Goal: Information Seeking & Learning: Learn about a topic

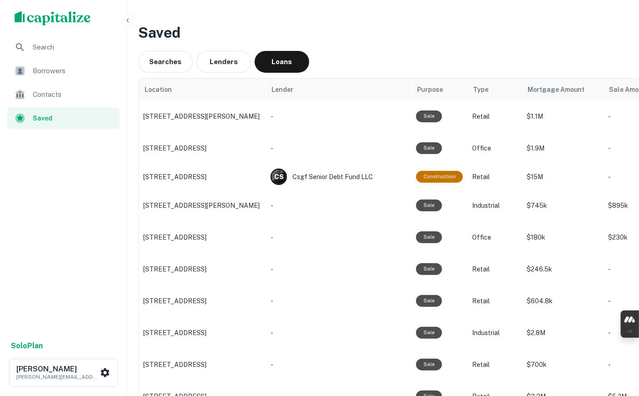
click at [352, 70] on div "Searches Lenders Loans" at bounding box center [446, 62] width 617 height 22
click at [405, 37] on h3 "Saved" at bounding box center [446, 33] width 617 height 22
click at [61, 47] on span "Search" at bounding box center [73, 47] width 81 height 11
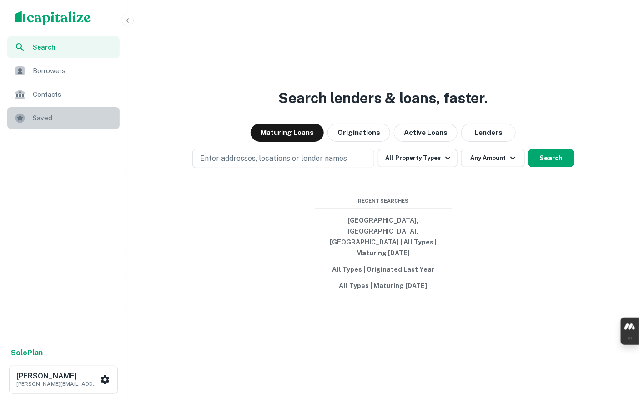
click at [54, 115] on span "Saved" at bounding box center [73, 118] width 81 height 11
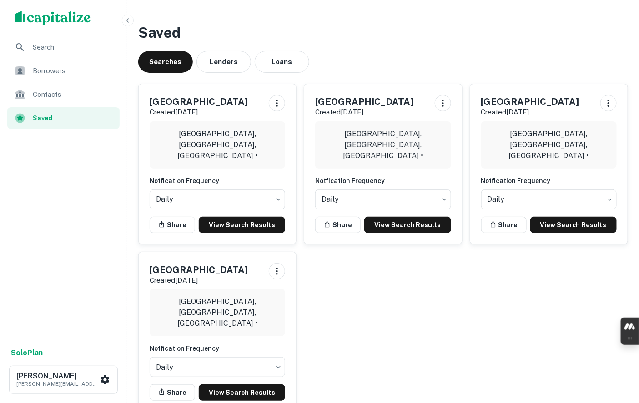
click at [281, 58] on button "Loans" at bounding box center [282, 62] width 55 height 22
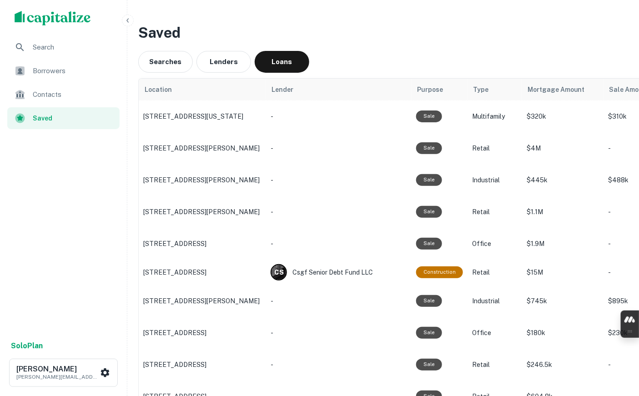
click at [319, 60] on div "Searches Lenders Loans" at bounding box center [446, 62] width 617 height 22
click at [40, 118] on span "Saved" at bounding box center [73, 118] width 81 height 10
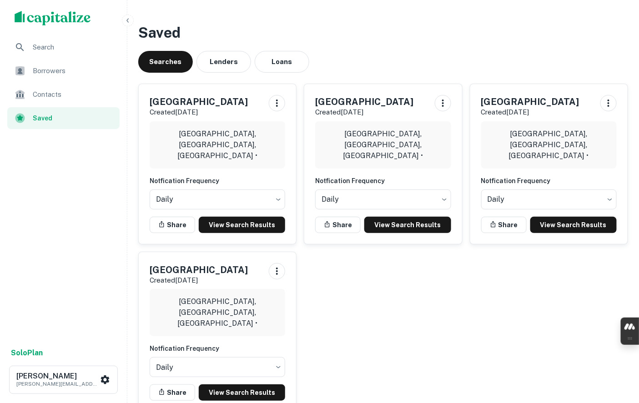
click at [265, 55] on button "Loans" at bounding box center [282, 62] width 55 height 22
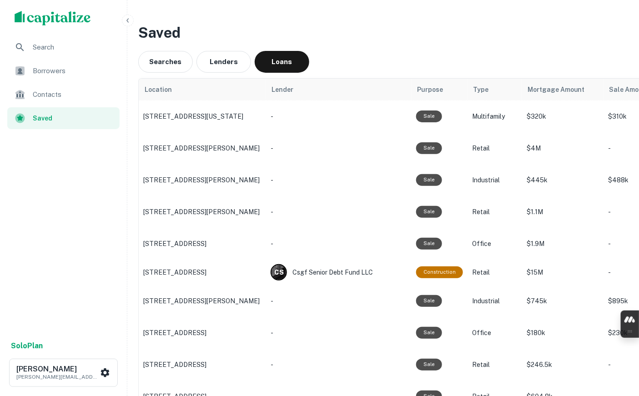
click at [152, 115] on p "[STREET_ADDRESS][US_STATE]" at bounding box center [202, 116] width 118 height 8
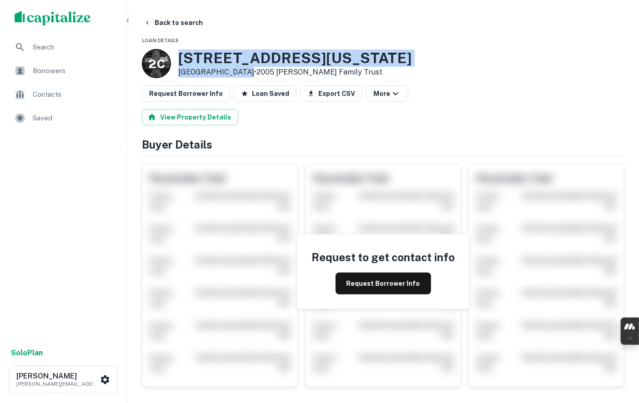
drag, startPoint x: 178, startPoint y: 55, endPoint x: 240, endPoint y: 75, distance: 65.3
click at [240, 75] on div "708 E VIRGINIA WAY Barstow, CA 92311 • 2005 Currie Family Trust" at bounding box center [294, 64] width 233 height 28
copy div "708 E VIRGINIA WAY Barstow, CA 92311"
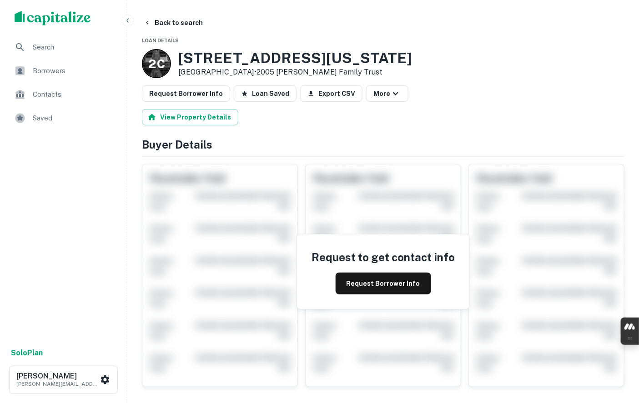
click at [367, 70] on div "2 C 708 E VIRGINIA WAY Barstow, CA 92311 • 2005 Currie Family Trust" at bounding box center [383, 63] width 482 height 29
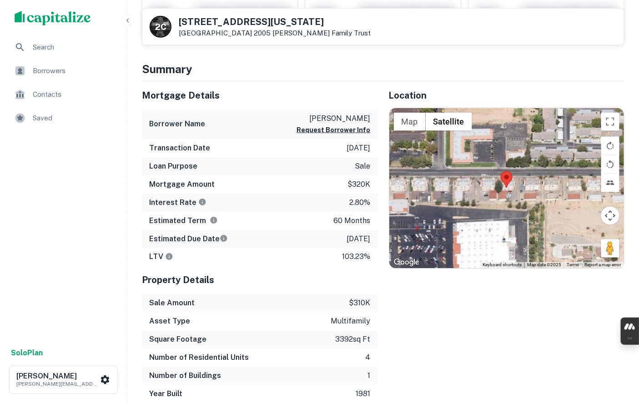
scroll to position [303, 0]
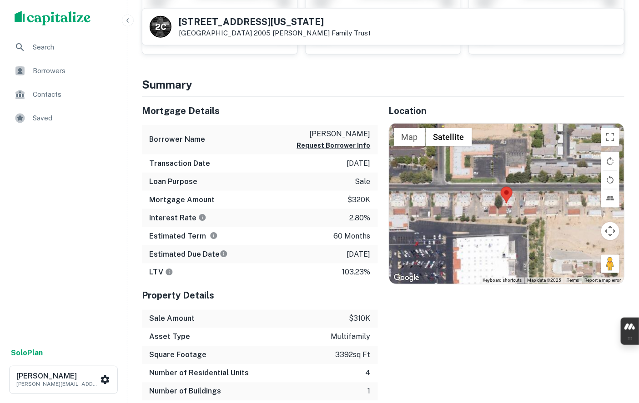
click at [397, 303] on div "Location ← Move left → Move right ↑ Move up ↓ Move down + Zoom in - Zoom out Ho…" at bounding box center [501, 258] width 247 height 322
drag, startPoint x: 335, startPoint y: 133, endPoint x: 369, endPoint y: 134, distance: 33.6
click at [369, 134] on p "neal david" at bounding box center [334, 134] width 74 height 11
copy p "neal david"
click at [381, 308] on div "Location ← Move left → Move right ↑ Move up ↓ Move down + Zoom in - Zoom out Ho…" at bounding box center [501, 258] width 247 height 322
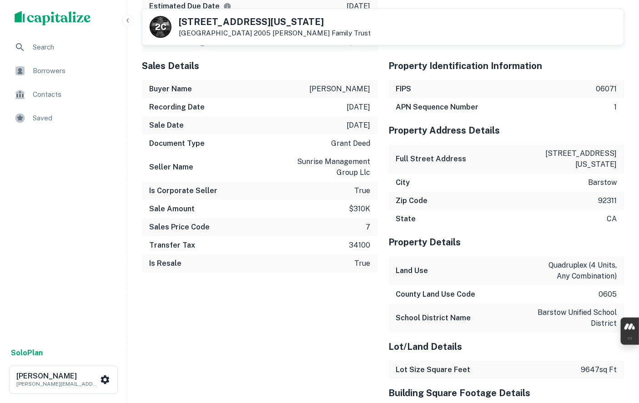
scroll to position [909, 0]
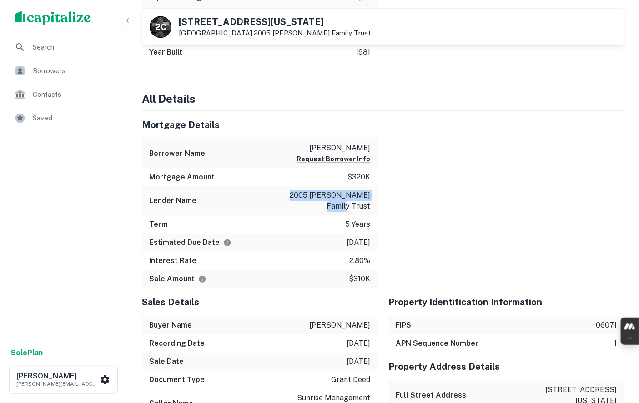
drag, startPoint x: 306, startPoint y: 193, endPoint x: 370, endPoint y: 205, distance: 64.4
click at [370, 205] on p "2005 currie family trust" at bounding box center [330, 201] width 82 height 22
copy p "2005 currie family trust"
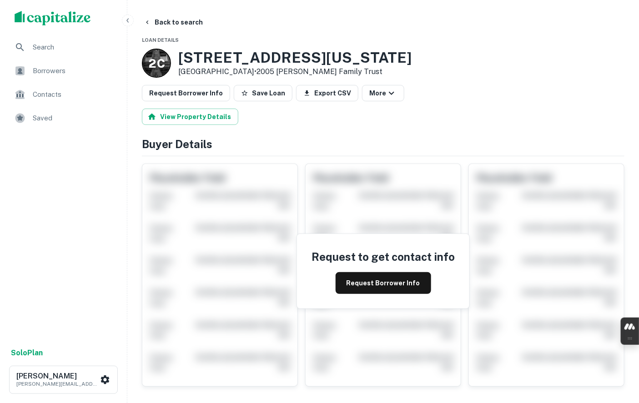
scroll to position [0, 0]
click at [155, 20] on button "Back to search" at bounding box center [173, 23] width 66 height 16
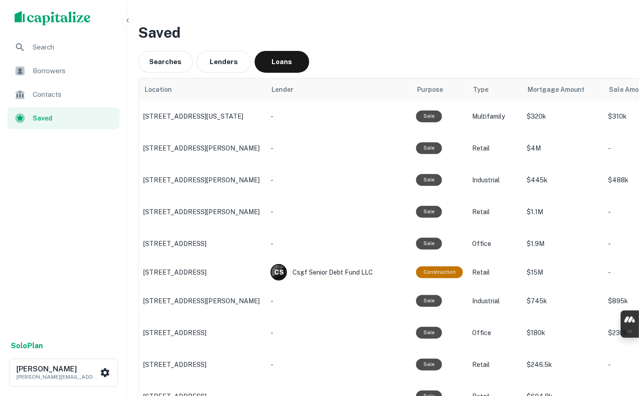
click at [188, 147] on p "[STREET_ADDRESS][PERSON_NAME]" at bounding box center [202, 148] width 118 height 8
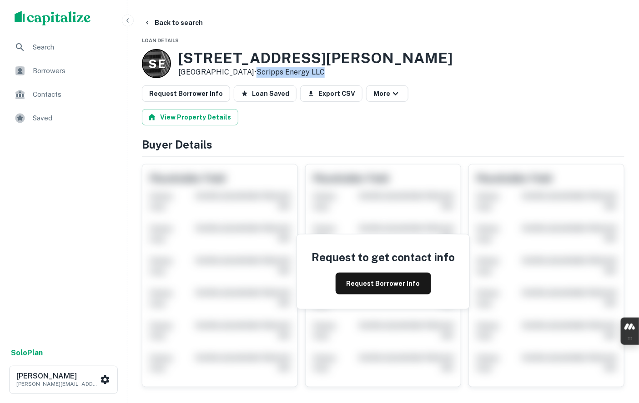
drag, startPoint x: 246, startPoint y: 73, endPoint x: 317, endPoint y: 68, distance: 71.6
click at [317, 68] on div "S E 2870 Lenwood Rd Barstow, CA 92311 • Scripps Energy LLC" at bounding box center [383, 63] width 482 height 29
click at [452, 151] on h4 "Buyer Details" at bounding box center [383, 144] width 482 height 16
click at [429, 65] on div "S E 2870 Lenwood Rd Barstow, CA 92311 • Scripps Energy LLC" at bounding box center [383, 63] width 482 height 29
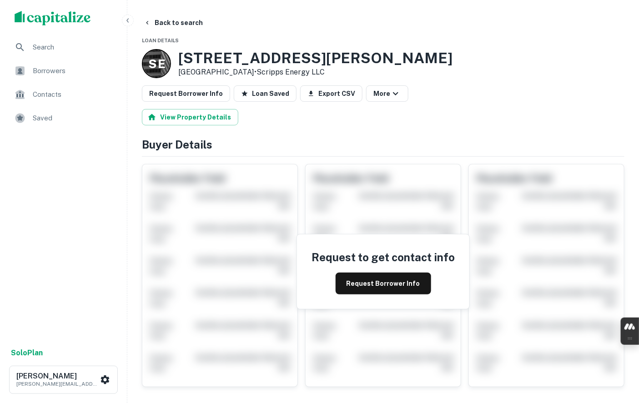
click at [191, 62] on h3 "2870 Lenwood Rd" at bounding box center [315, 58] width 274 height 17
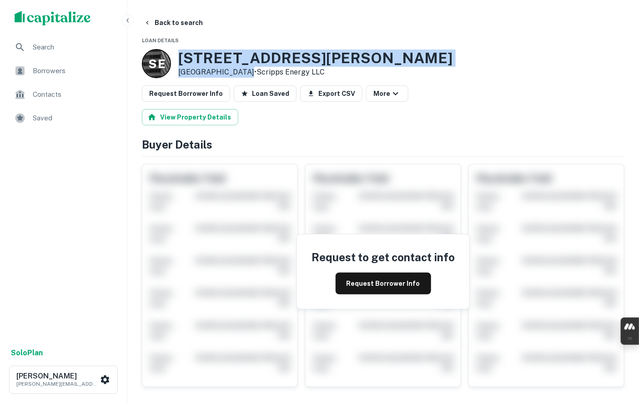
drag, startPoint x: 191, startPoint y: 62, endPoint x: 226, endPoint y: 73, distance: 37.1
click at [226, 73] on div "2870 Lenwood Rd Barstow, CA 92311 • Scripps Energy LLC" at bounding box center [315, 64] width 274 height 28
copy div "2870 Lenwood Rd Barstow, CA 92311"
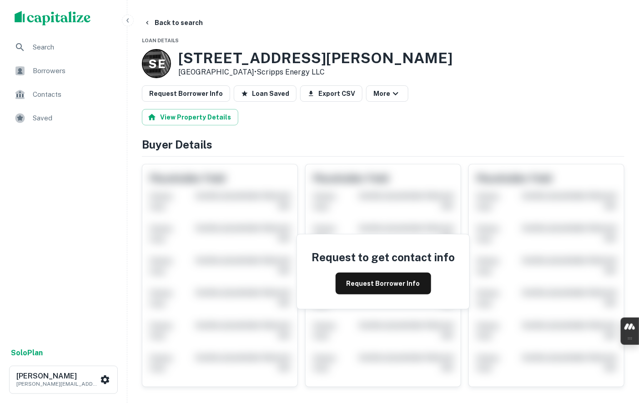
click at [517, 114] on div "View Property Details" at bounding box center [383, 117] width 482 height 16
click at [461, 72] on div "S E 2870 Lenwood Rd Barstow, CA 92311 • Scripps Energy LLC" at bounding box center [383, 63] width 482 height 29
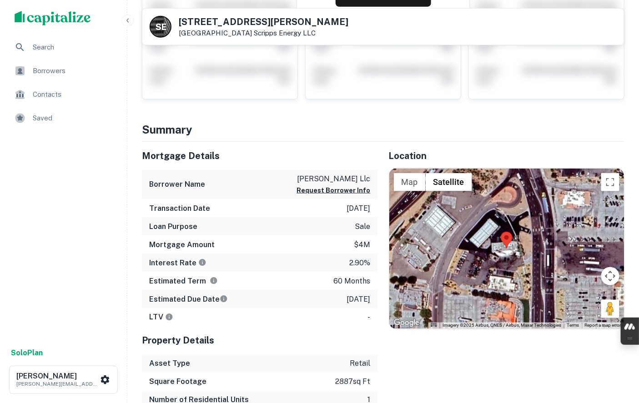
scroll to position [252, 0]
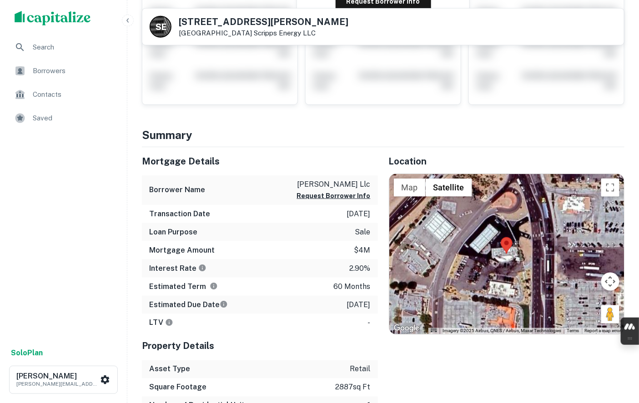
click at [321, 184] on p "ka barstow llc" at bounding box center [334, 184] width 74 height 11
drag, startPoint x: 321, startPoint y: 184, endPoint x: 361, endPoint y: 185, distance: 40.5
click at [361, 185] on p "ka barstow llc" at bounding box center [334, 184] width 74 height 11
copy p "ka barstow llc"
click at [395, 139] on h4 "Summary" at bounding box center [383, 135] width 482 height 16
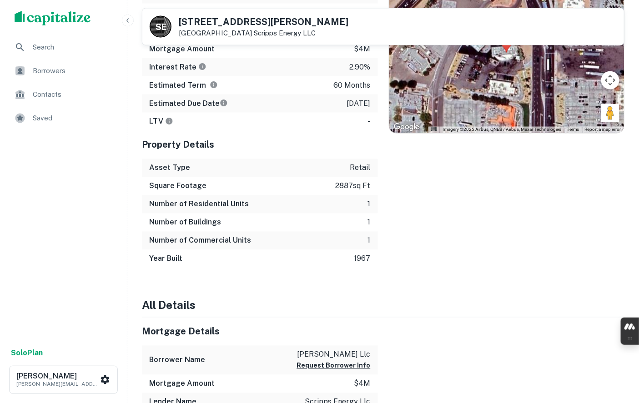
scroll to position [455, 0]
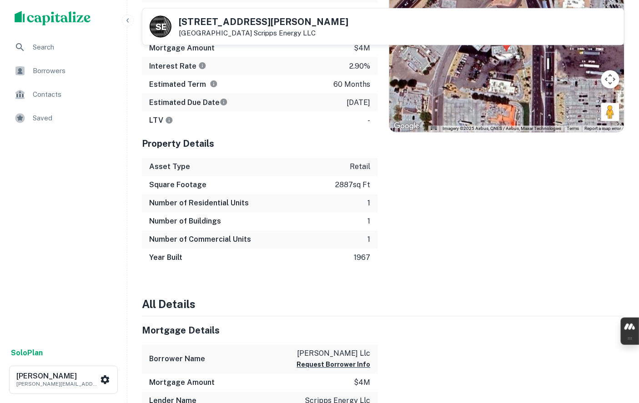
click at [376, 244] on div "Number of Commercial Units 1" at bounding box center [260, 240] width 236 height 18
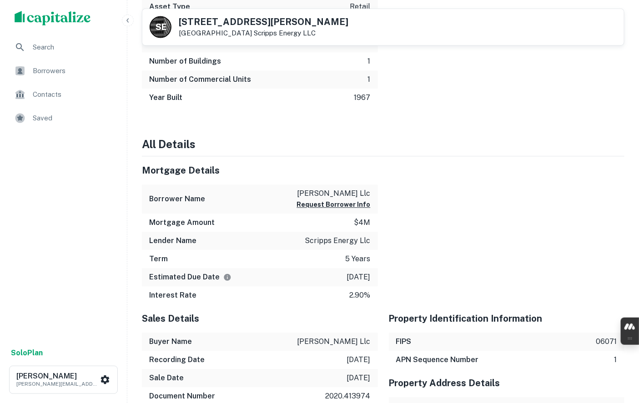
scroll to position [656, 0]
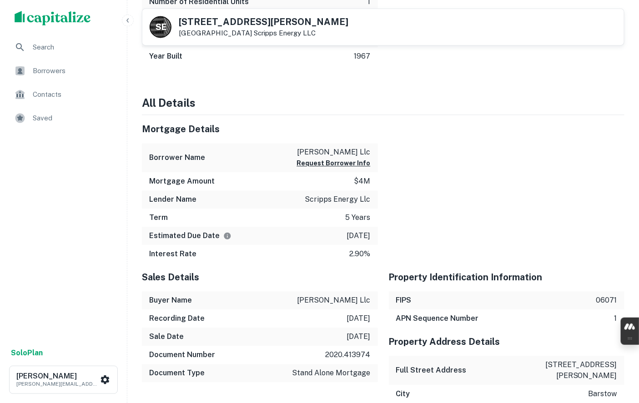
click at [322, 198] on p "scripps energy llc" at bounding box center [337, 199] width 65 height 11
drag, startPoint x: 322, startPoint y: 198, endPoint x: 361, endPoint y: 198, distance: 39.6
click at [361, 198] on p "scripps energy llc" at bounding box center [337, 199] width 65 height 11
copy p "scripps energy llc"
click at [412, 223] on div at bounding box center [501, 189] width 247 height 149
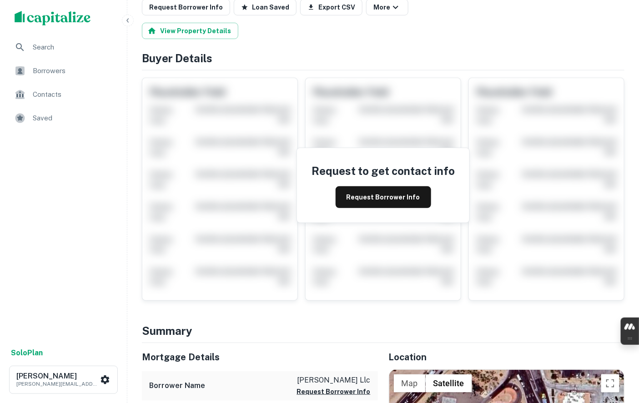
scroll to position [0, 0]
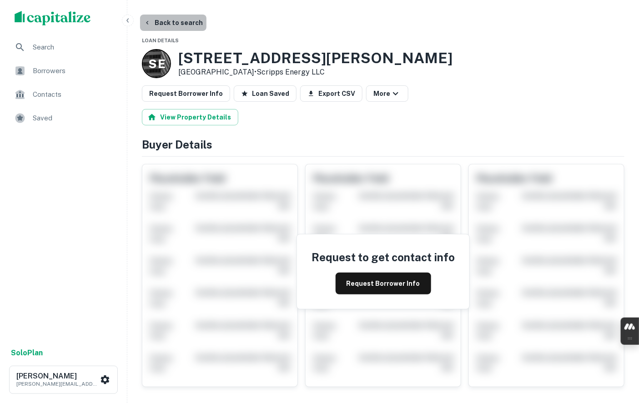
click at [175, 21] on button "Back to search" at bounding box center [173, 23] width 66 height 16
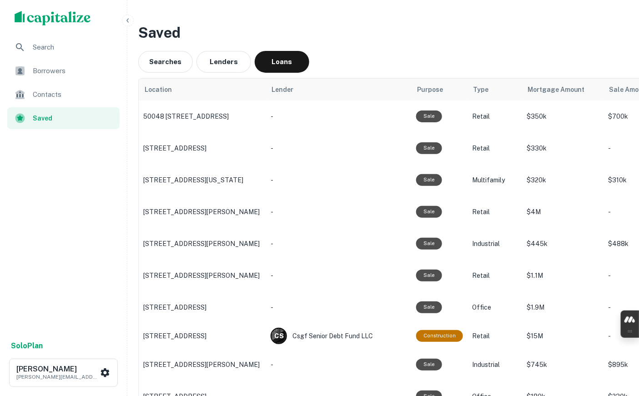
click at [183, 174] on td "[STREET_ADDRESS][US_STATE]" at bounding box center [202, 180] width 127 height 32
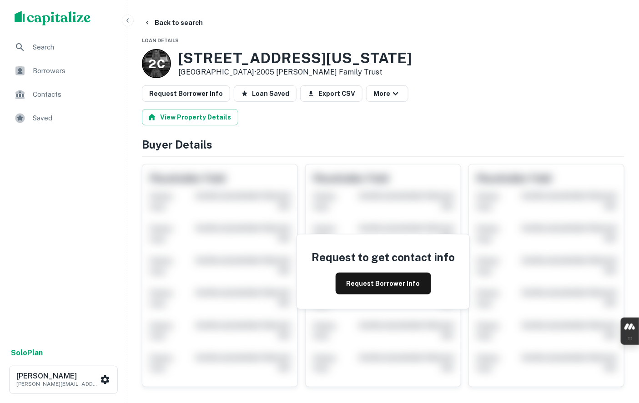
click at [162, 23] on button "Back to search" at bounding box center [173, 23] width 66 height 16
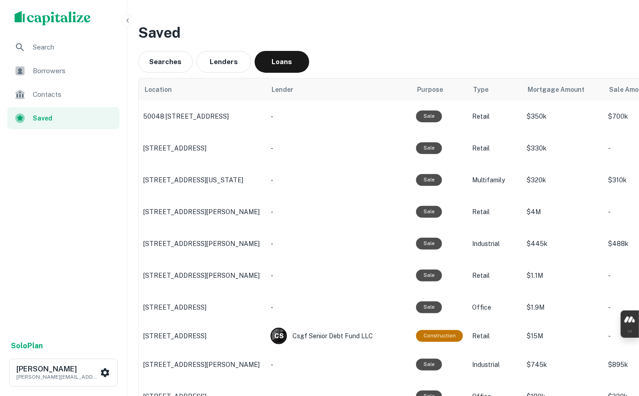
click at [179, 274] on p "[STREET_ADDRESS][PERSON_NAME]" at bounding box center [202, 275] width 118 height 8
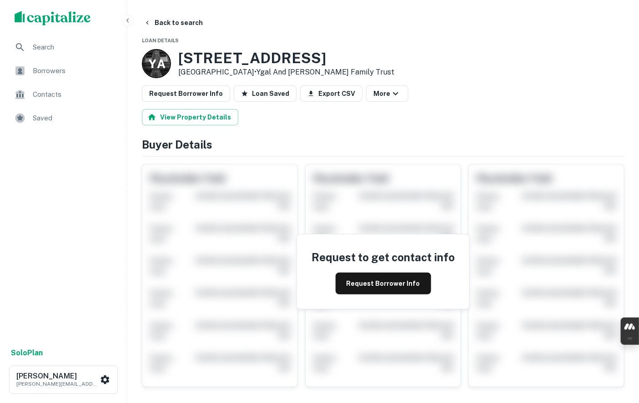
click at [288, 72] on link "Ygal And Sheila Soneshine Family Trust" at bounding box center [325, 72] width 138 height 9
drag, startPoint x: 288, startPoint y: 72, endPoint x: 328, endPoint y: 72, distance: 40.0
click at [328, 72] on link "Ygal And Sheila Soneshine Family Trust" at bounding box center [325, 72] width 138 height 9
drag, startPoint x: 328, startPoint y: 72, endPoint x: 289, endPoint y: 73, distance: 39.1
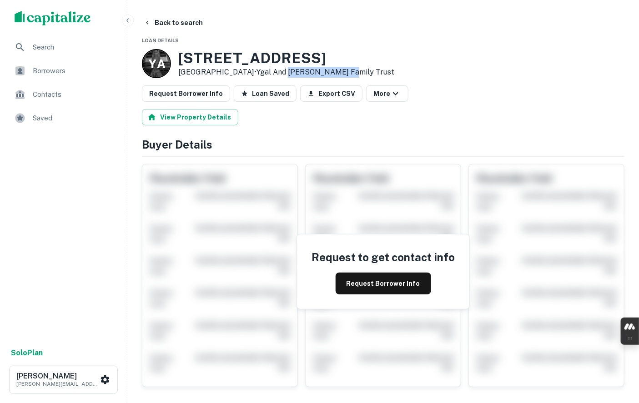
click at [289, 73] on link "Ygal And Sheila Soneshine Family Trust" at bounding box center [325, 72] width 138 height 9
drag, startPoint x: 289, startPoint y: 73, endPoint x: 305, endPoint y: 73, distance: 15.5
click at [305, 73] on link "Ygal And Sheila Soneshine Family Trust" at bounding box center [325, 72] width 138 height 9
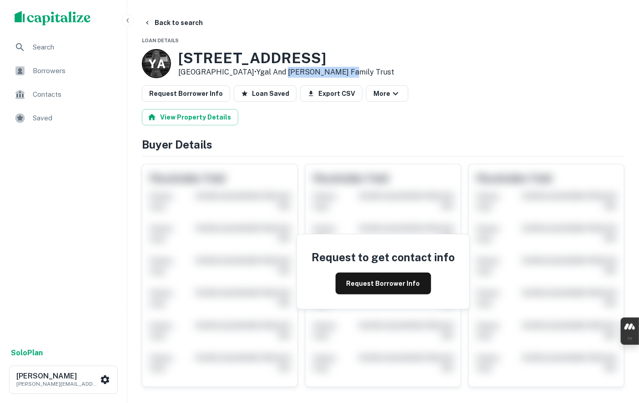
drag, startPoint x: 305, startPoint y: 73, endPoint x: 285, endPoint y: 73, distance: 19.5
click at [285, 73] on link "Ygal And Sheila Soneshine Family Trust" at bounding box center [325, 72] width 138 height 9
click at [256, 72] on link "Ygal And Sheila Soneshine Family Trust" at bounding box center [325, 72] width 138 height 9
drag, startPoint x: 256, startPoint y: 72, endPoint x: 306, endPoint y: 70, distance: 49.6
click at [306, 70] on link "Ygal And Sheila Soneshine Family Trust" at bounding box center [325, 72] width 138 height 9
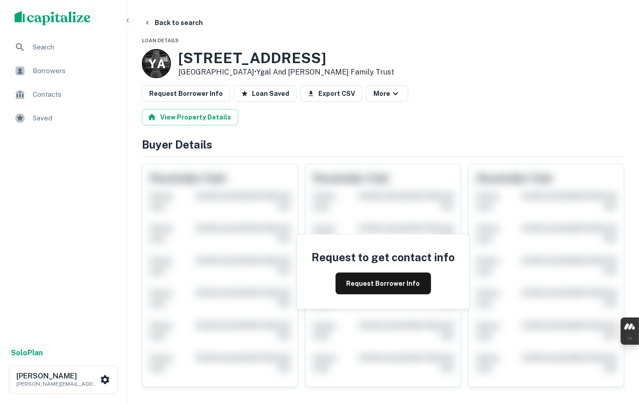
click at [394, 71] on div "Y A 14215 Whittier Blvd Whittier, CA 90605 • Ygal And Sheila Soneshine Family T…" at bounding box center [383, 63] width 482 height 29
click at [399, 113] on div "View Property Details" at bounding box center [383, 117] width 482 height 16
click at [320, 70] on link "Ygal And Sheila Soneshine Family Trust" at bounding box center [325, 72] width 138 height 9
drag, startPoint x: 320, startPoint y: 70, endPoint x: 314, endPoint y: 69, distance: 6.4
click at [314, 69] on link "Ygal And Sheila Soneshine Family Trust" at bounding box center [325, 72] width 138 height 9
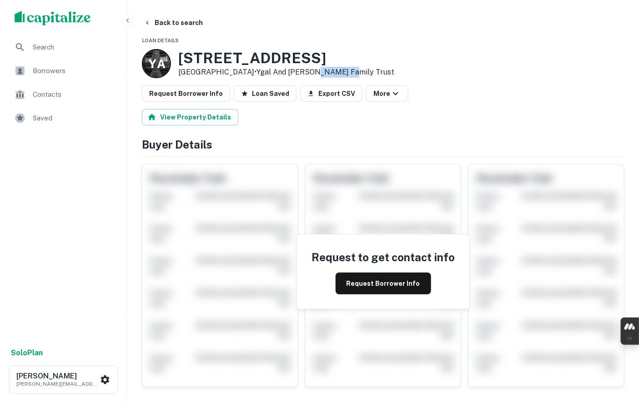
click at [314, 69] on link "Ygal And Sheila Soneshine Family Trust" at bounding box center [325, 72] width 138 height 9
click at [310, 69] on link "Ygal And Sheila Soneshine Family Trust" at bounding box center [325, 72] width 138 height 9
drag, startPoint x: 310, startPoint y: 69, endPoint x: 373, endPoint y: 71, distance: 63.2
click at [373, 71] on link "Ygal And Sheila Soneshine Family Trust" at bounding box center [325, 72] width 138 height 9
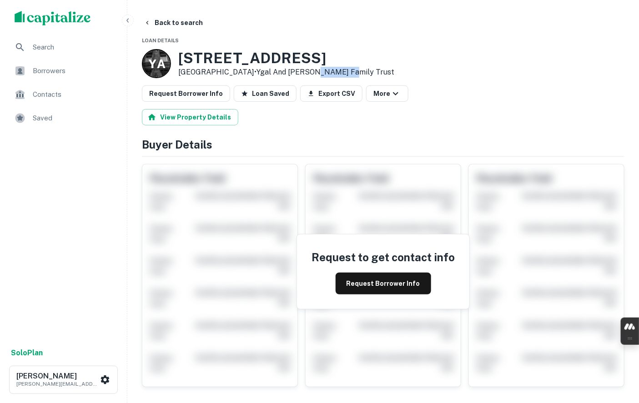
click at [373, 71] on link "Ygal And Sheila Soneshine Family Trust" at bounding box center [325, 72] width 138 height 9
drag, startPoint x: 373, startPoint y: 71, endPoint x: 322, endPoint y: 71, distance: 50.9
click at [322, 71] on link "Ygal And Sheila Soneshine Family Trust" at bounding box center [325, 72] width 138 height 9
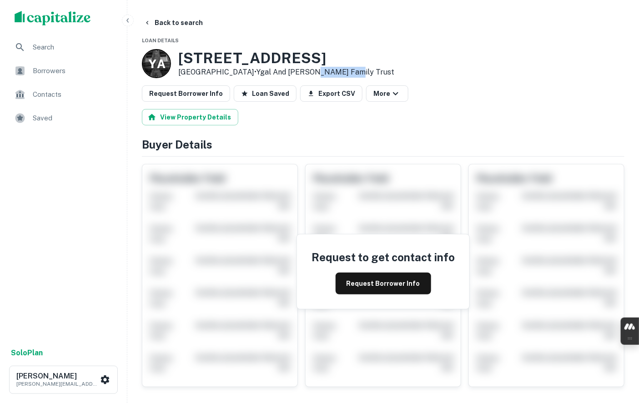
click at [322, 71] on link "Ygal And Sheila Soneshine Family Trust" at bounding box center [325, 72] width 138 height 9
drag, startPoint x: 323, startPoint y: 71, endPoint x: 364, endPoint y: 71, distance: 40.9
click at [364, 71] on link "Ygal And Sheila Soneshine Family Trust" at bounding box center [325, 72] width 138 height 9
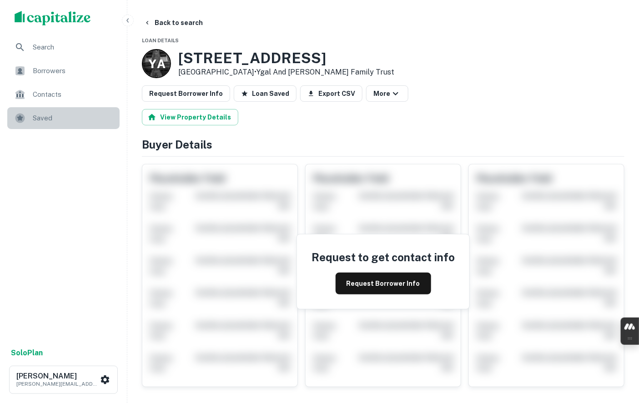
click at [47, 115] on span "Saved" at bounding box center [73, 118] width 81 height 11
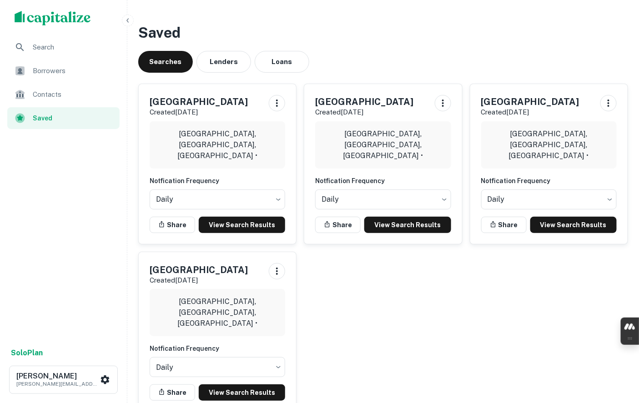
click at [271, 61] on button "Loans" at bounding box center [282, 62] width 55 height 22
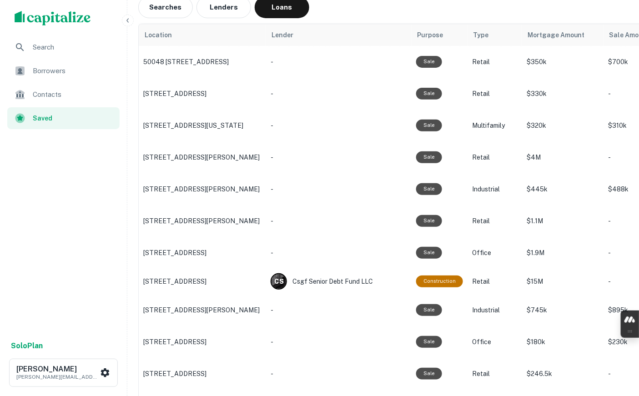
scroll to position [151, 0]
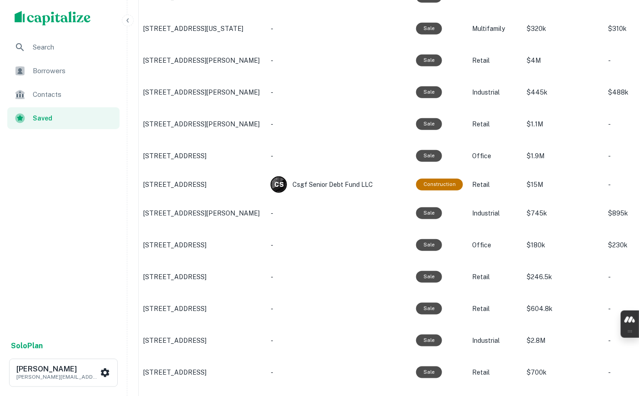
click at [510, 207] on td "Industrial" at bounding box center [494, 213] width 55 height 32
